Goal: Information Seeking & Learning: Find specific fact

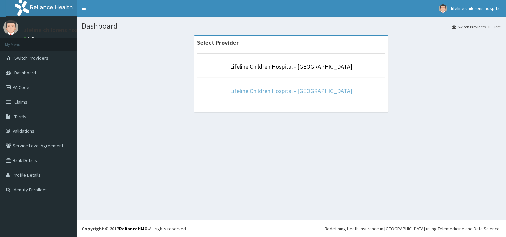
click at [258, 91] on link "Lifeline Children Hospital - [GEOGRAPHIC_DATA]" at bounding box center [291, 91] width 122 height 8
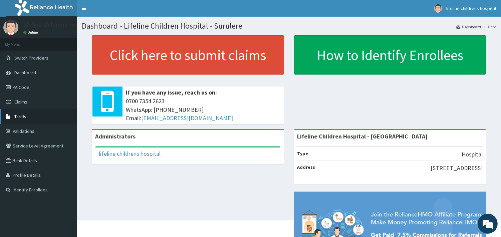
click at [17, 119] on span "Tariffs" at bounding box center [20, 117] width 12 height 6
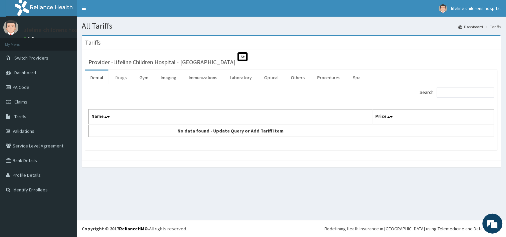
click at [123, 79] on link "Drugs" at bounding box center [121, 78] width 22 height 14
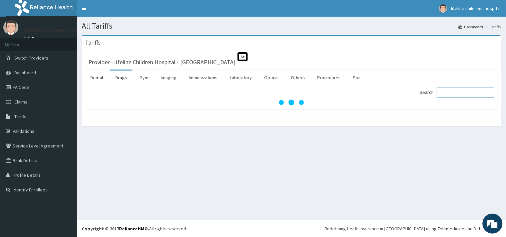
click at [463, 93] on input "Search:" at bounding box center [465, 93] width 57 height 10
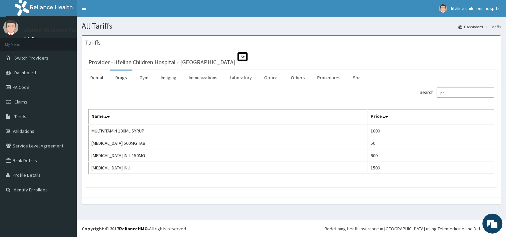
type input "p"
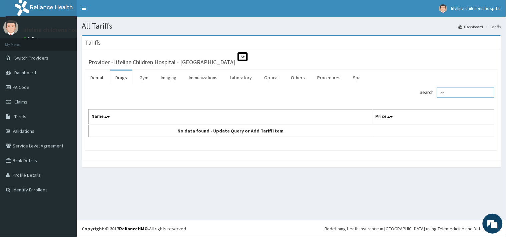
type input "o"
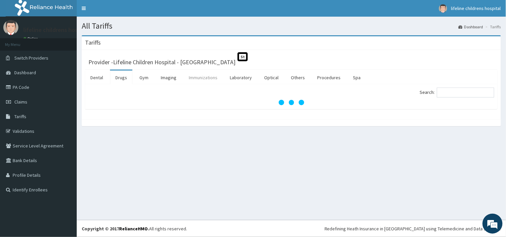
click at [202, 77] on link "Immunizations" at bounding box center [202, 78] width 39 height 14
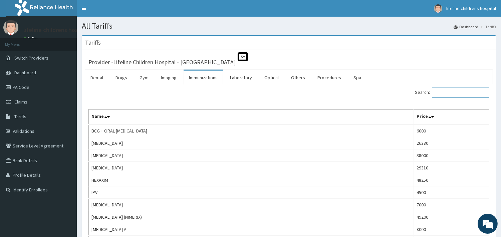
click at [444, 93] on input "Search:" at bounding box center [460, 93] width 57 height 10
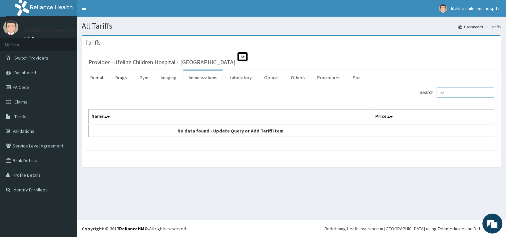
type input "o"
type input "i"
type input "vita"
